Goal: Task Accomplishment & Management: Use online tool/utility

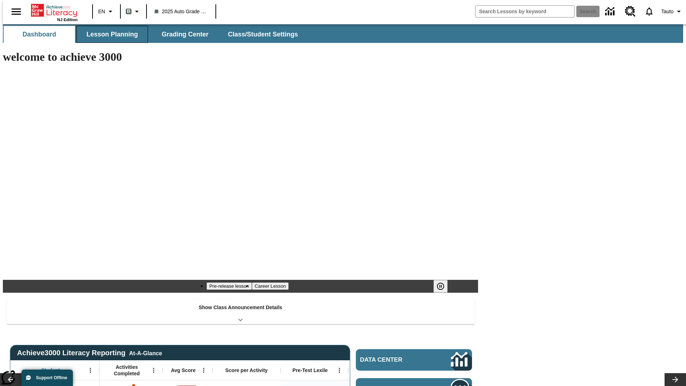
click at [109, 34] on button "Lesson Planning" at bounding box center [111, 34] width 71 height 17
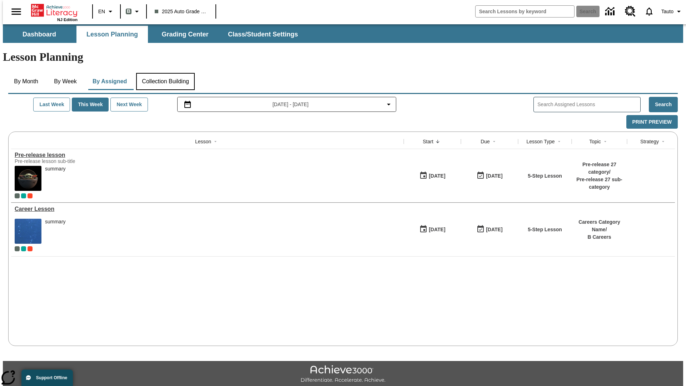
click at [165, 73] on button "Collection Building" at bounding box center [165, 81] width 59 height 17
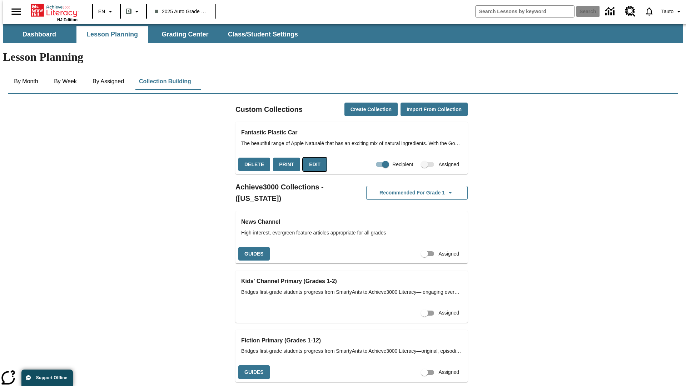
click at [312, 158] on button "Edit" at bounding box center [315, 165] width 24 height 14
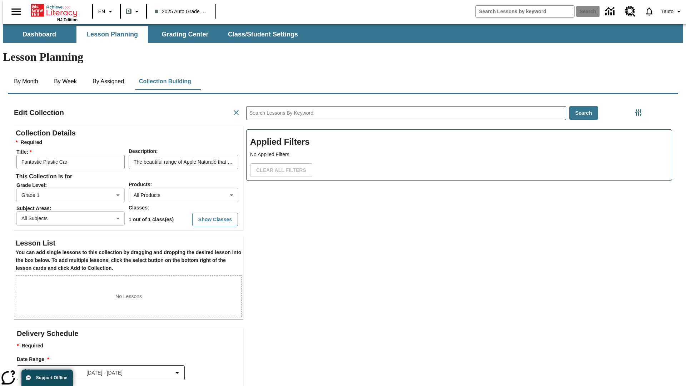
scroll to position [0, 0]
click at [172, 169] on body "Skip to main content NJ Edition EN B 2025 Auto Grade 1 B Search 0 Tauto Dashboa…" at bounding box center [343, 248] width 681 height 448
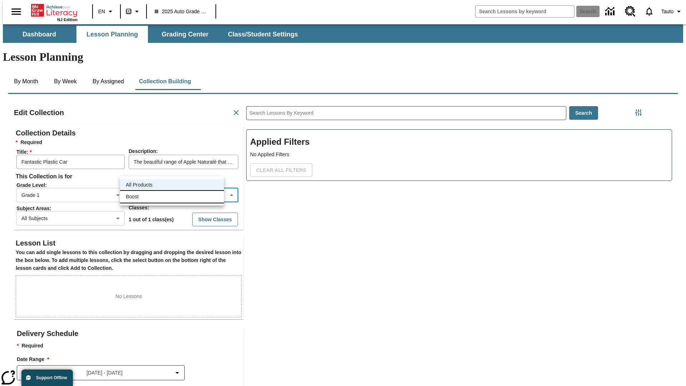
click at [172, 197] on li "Boost" at bounding box center [172, 197] width 104 height 12
type input "12"
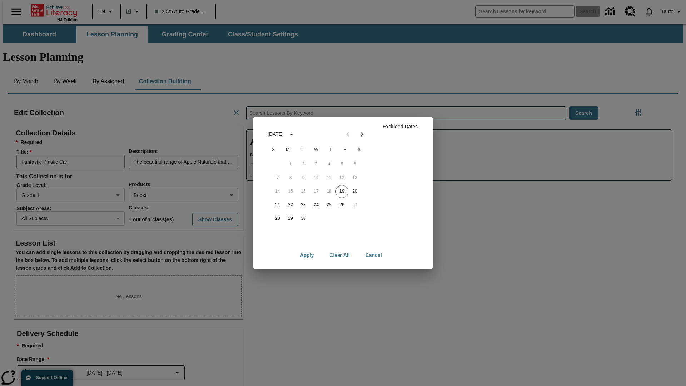
scroll to position [71, 0]
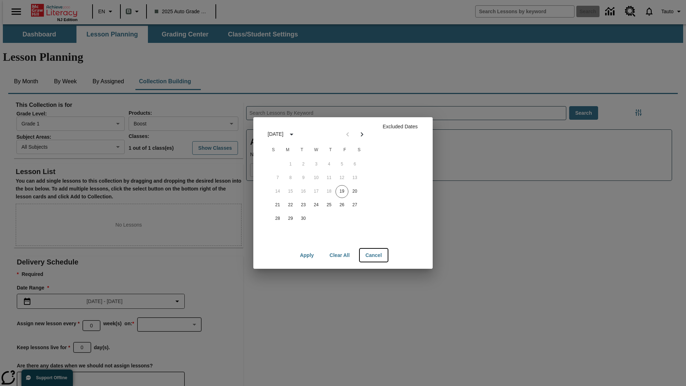
click at [374, 255] on button "Cancel" at bounding box center [374, 255] width 28 height 13
